Goal: Task Accomplishment & Management: Manage account settings

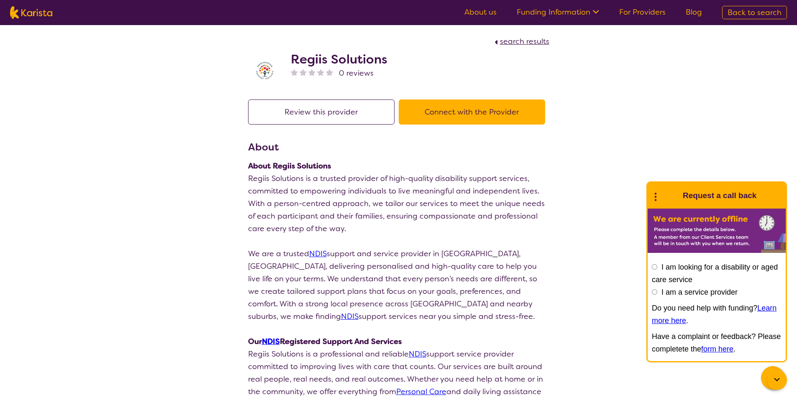
click at [263, 73] on img at bounding box center [264, 70] width 33 height 33
click at [518, 43] on span "search results" at bounding box center [524, 41] width 49 height 10
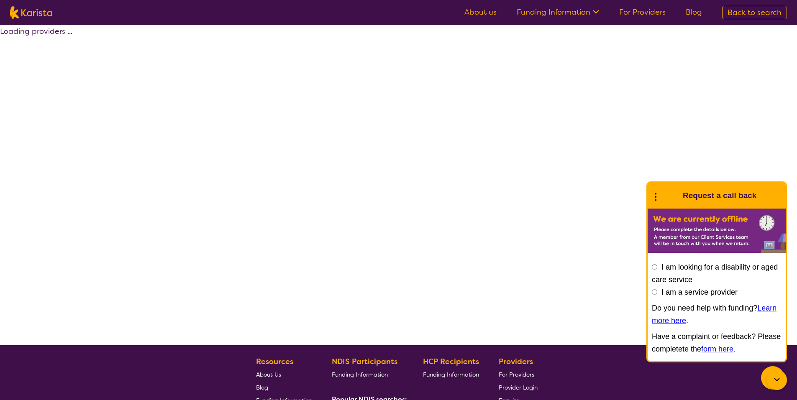
select select "by_score"
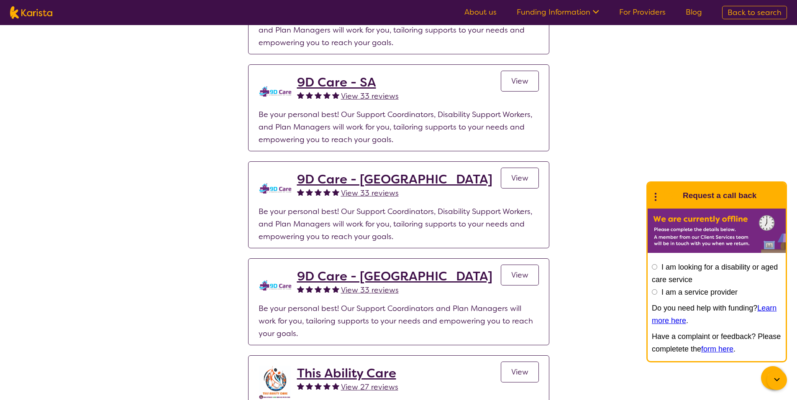
scroll to position [42, 0]
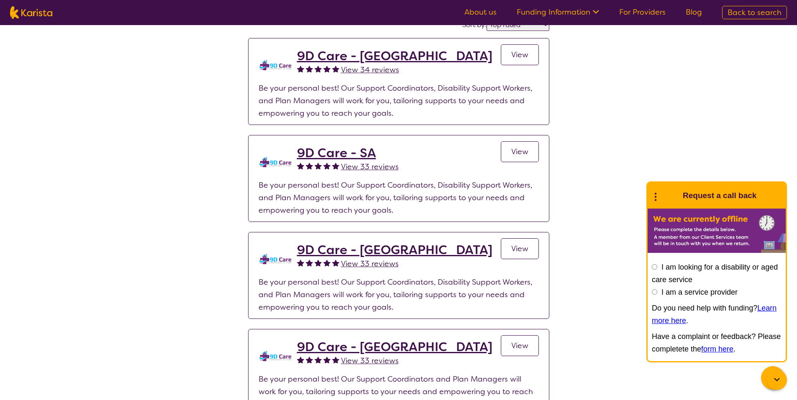
click at [324, 152] on h2 "9D Care - SA" at bounding box center [348, 153] width 102 height 15
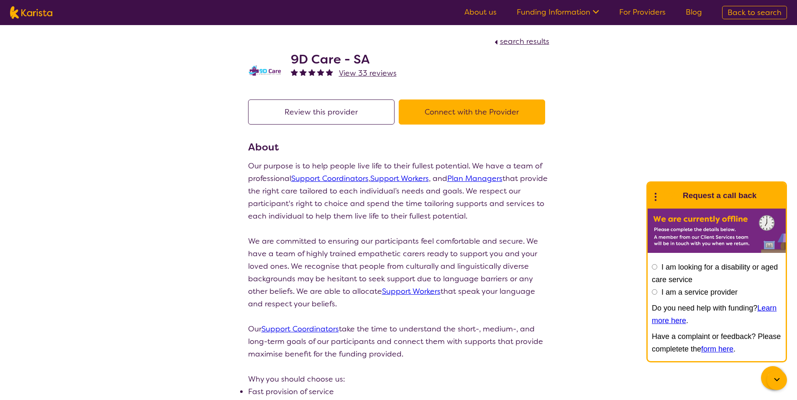
click at [520, 43] on span "search results" at bounding box center [524, 41] width 49 height 10
select select "by_score"
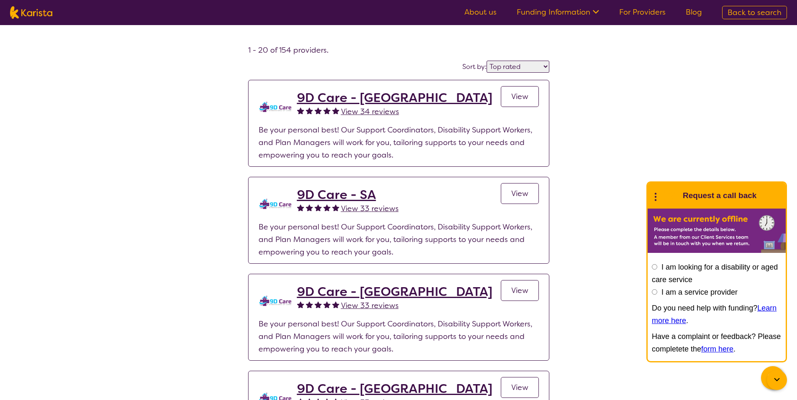
click at [17, 17] on img at bounding box center [31, 12] width 42 height 13
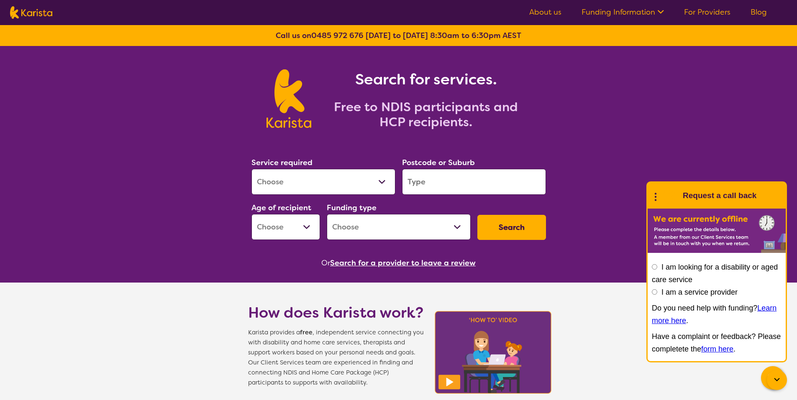
click at [709, 11] on link "For Providers" at bounding box center [707, 12] width 46 height 10
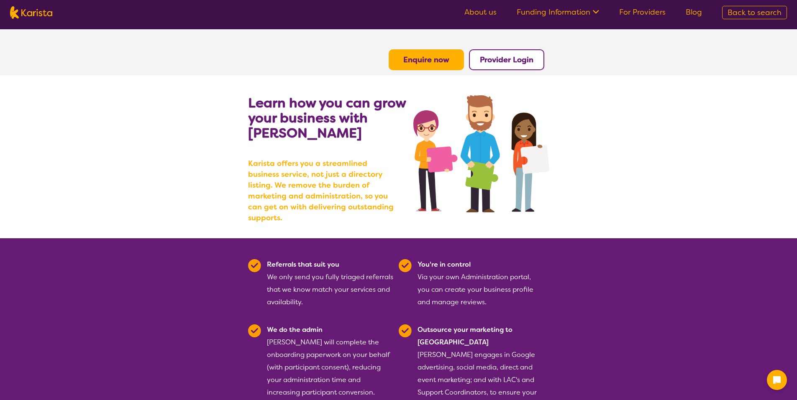
click at [498, 65] on button "Provider Login" at bounding box center [506, 59] width 75 height 21
click at [490, 60] on b "Provider Login" at bounding box center [507, 60] width 54 height 10
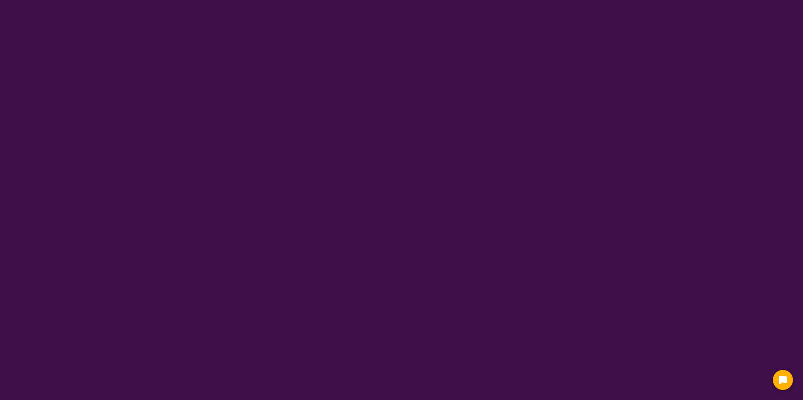
click at [490, 25] on html "End Conversation Request a call back I am looking for a disability or aged care…" at bounding box center [401, 12] width 803 height 25
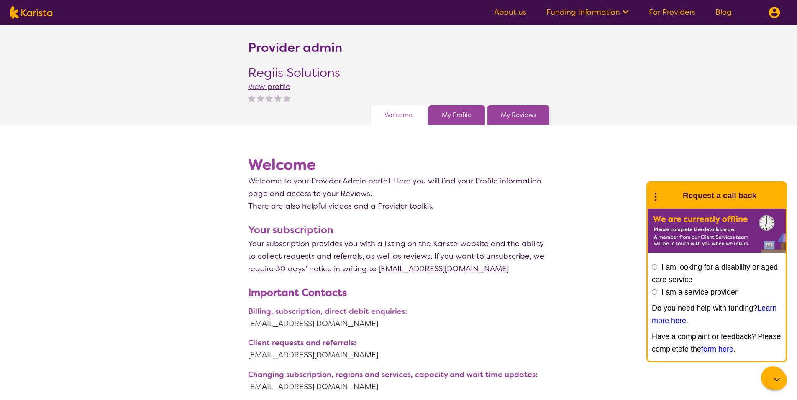
click at [400, 117] on link "Welcome" at bounding box center [398, 115] width 28 height 13
click at [396, 115] on link "Welcome" at bounding box center [398, 115] width 28 height 13
click at [457, 114] on link "My Profile" at bounding box center [457, 115] width 30 height 13
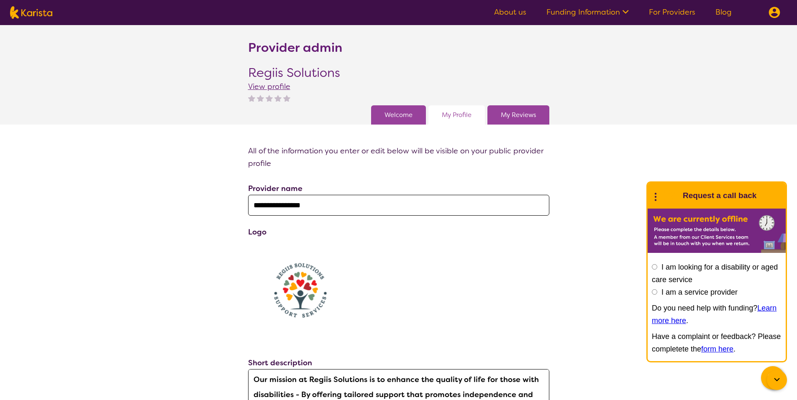
click at [456, 123] on div "My Profile" at bounding box center [456, 114] width 56 height 19
click at [454, 109] on link "My Profile" at bounding box center [457, 115] width 30 height 13
click at [393, 116] on link "Welcome" at bounding box center [398, 115] width 28 height 13
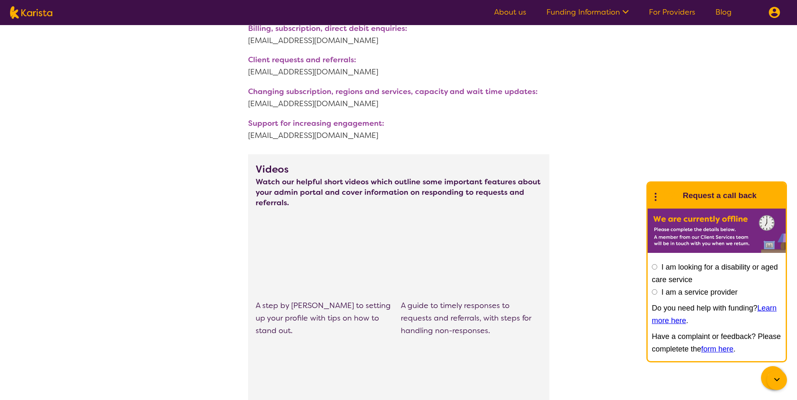
scroll to position [334, 0]
